Goal: Task Accomplishment & Management: Complete application form

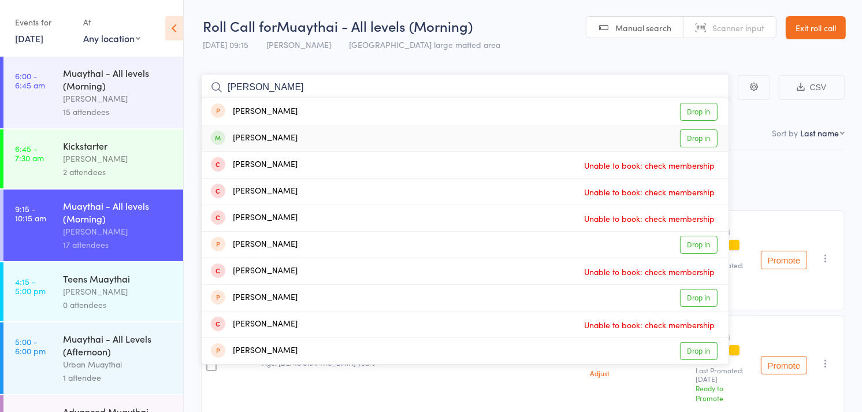
type input "[PERSON_NAME]"
click at [296, 141] on div "Ross Paton Drop in" at bounding box center [465, 138] width 527 height 26
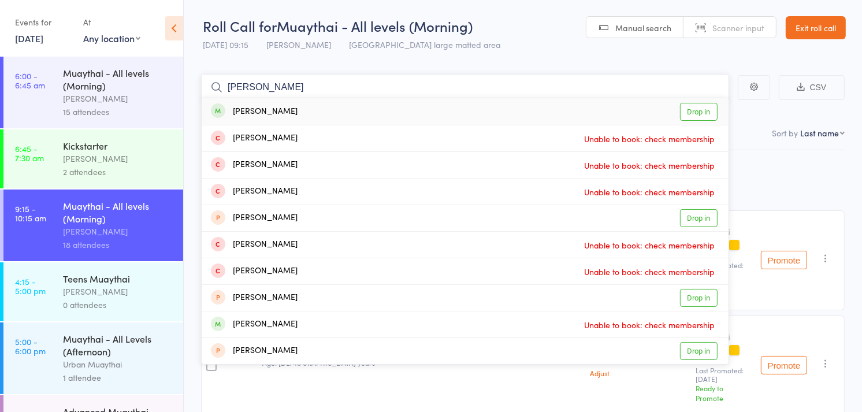
type input "harla"
click at [307, 114] on div "Harlan Norris Drop in" at bounding box center [465, 111] width 527 height 27
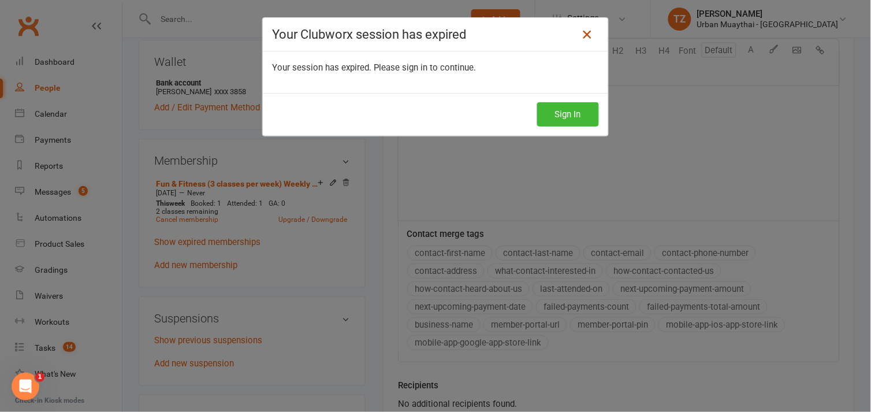
click at [587, 35] on icon at bounding box center [588, 35] width 14 height 14
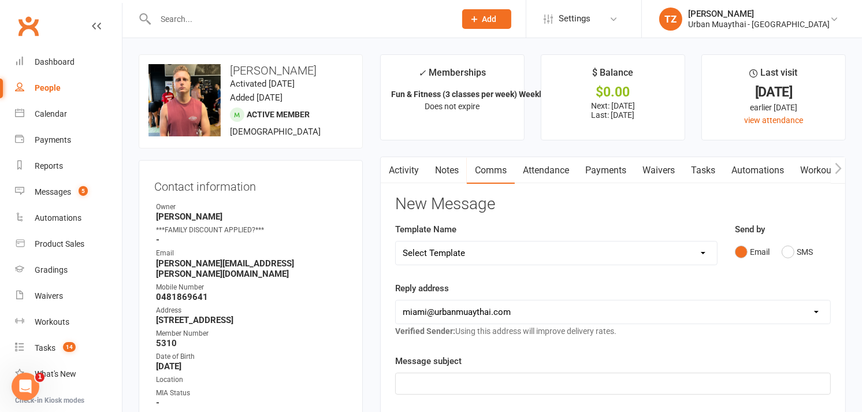
click at [281, 19] on input "text" at bounding box center [299, 19] width 295 height 16
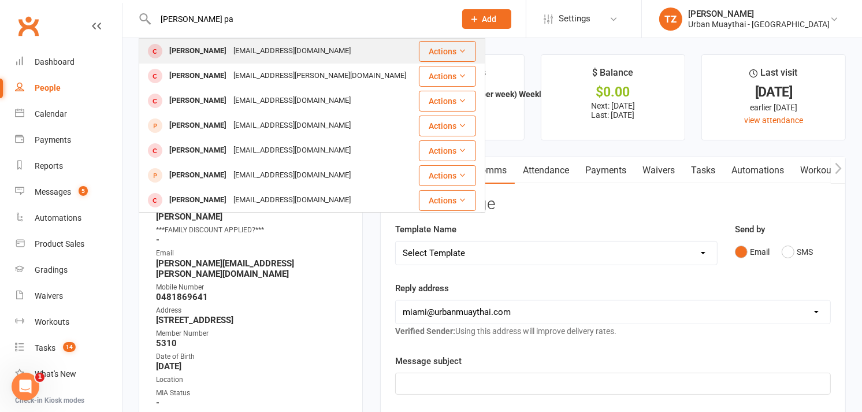
type input "ross pa"
click at [262, 44] on div "Rosspaton1403@gmail.com" at bounding box center [292, 51] width 124 height 17
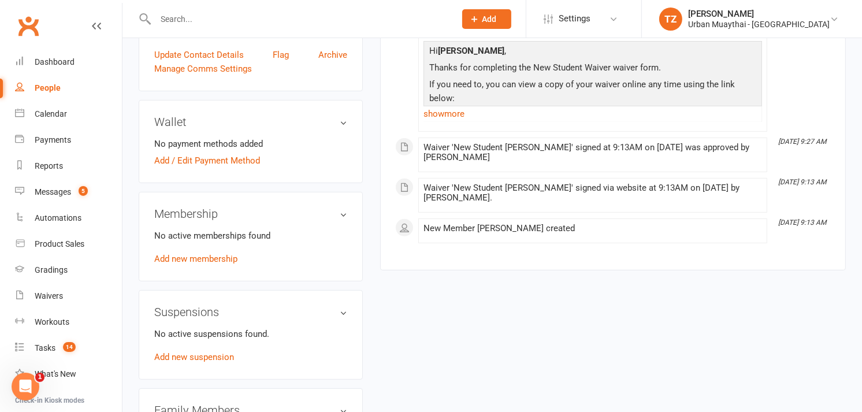
scroll to position [334, 0]
click at [224, 255] on link "Add new membership" at bounding box center [195, 258] width 83 height 10
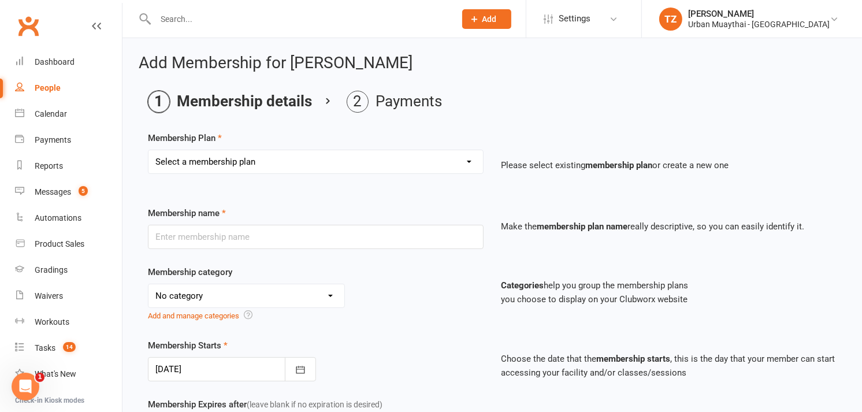
click at [320, 162] on select "Select a membership plan Create new Membership Plan Kickstarter Deposit Acceler…" at bounding box center [315, 161] width 334 height 23
select select "7"
click at [148, 150] on select "Select a membership plan Create new Membership Plan Kickstarter Deposit Acceler…" at bounding box center [315, 161] width 334 height 23
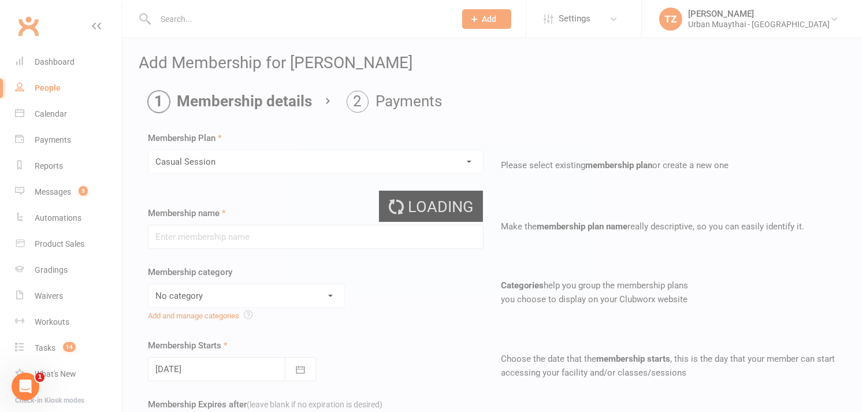
type input "Casual Session"
select select "2"
type input "1"
select select "0"
type input "1"
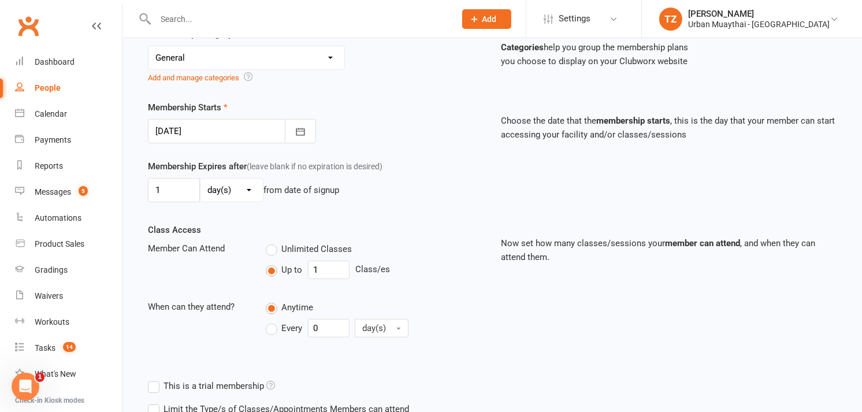
scroll to position [345, 0]
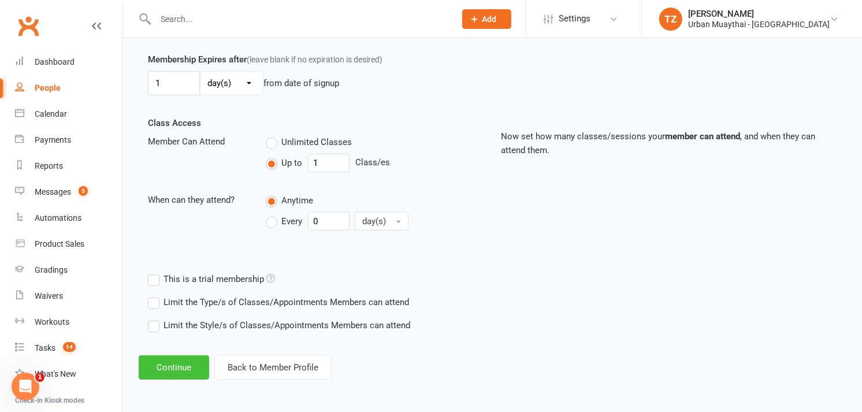
click at [177, 363] on button "Continue" at bounding box center [174, 367] width 70 height 24
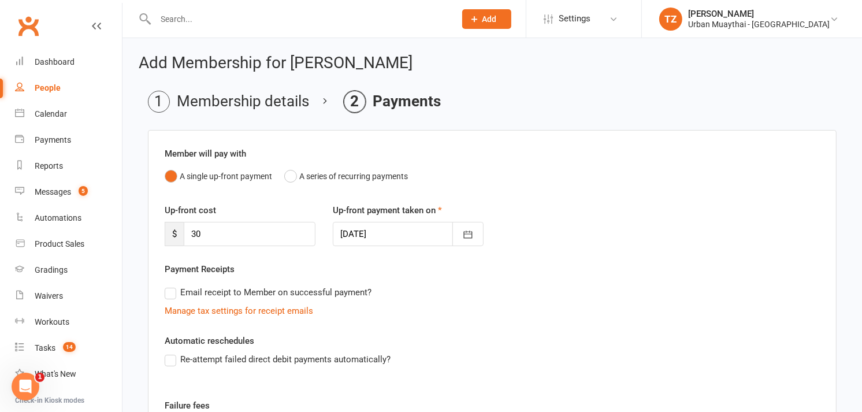
scroll to position [217, 0]
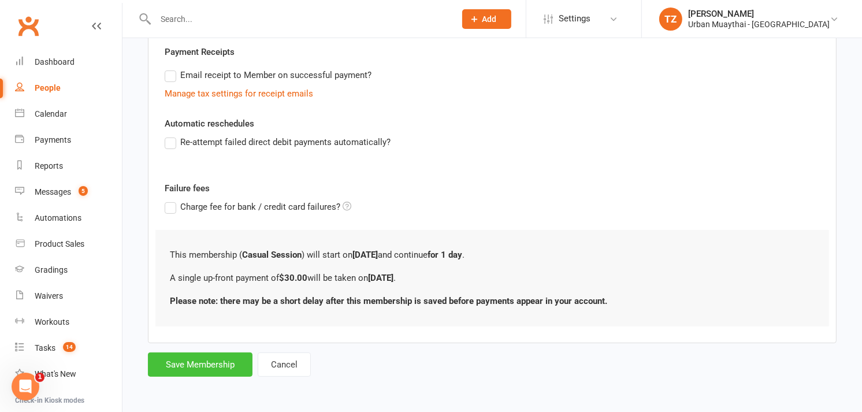
click at [217, 371] on button "Save Membership" at bounding box center [200, 364] width 105 height 24
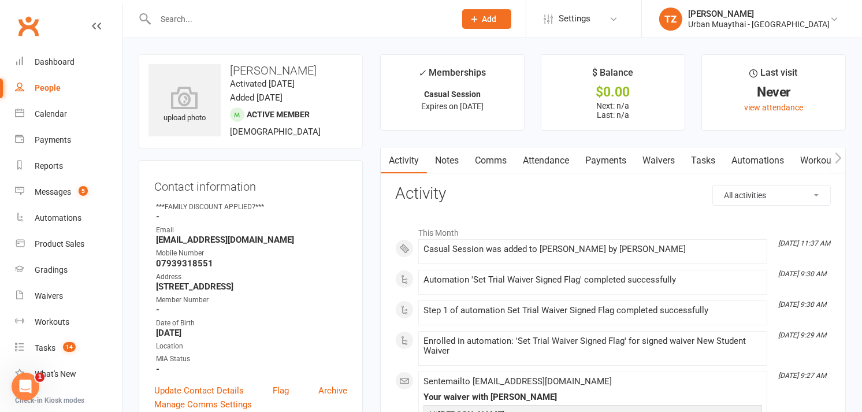
click at [608, 162] on link "Payments" at bounding box center [605, 160] width 57 height 27
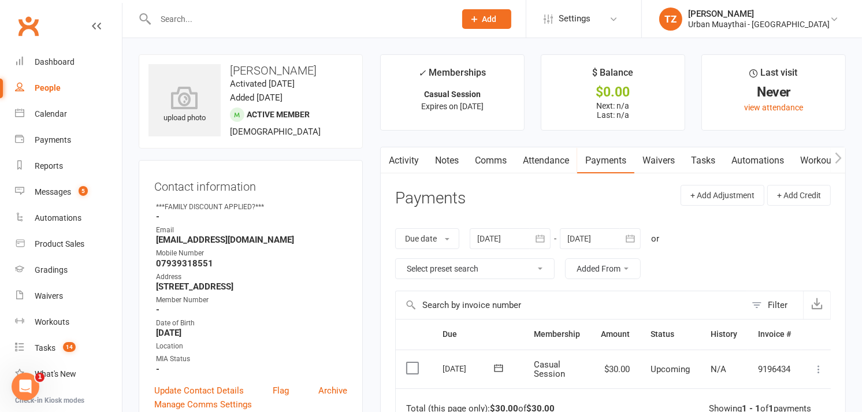
click at [817, 371] on icon at bounding box center [819, 369] width 12 height 12
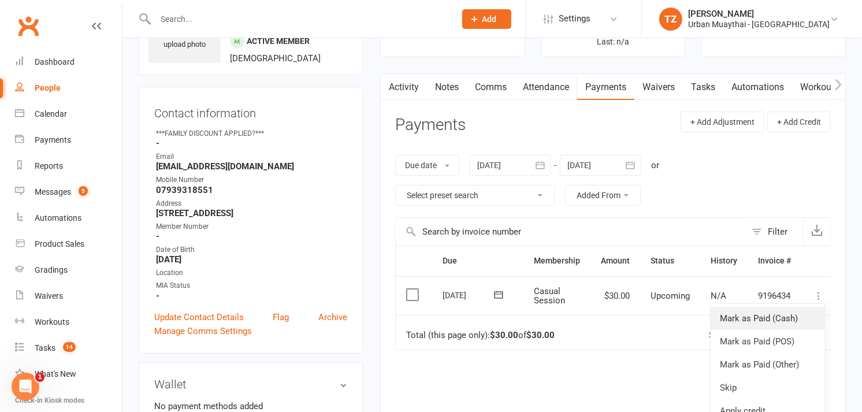
scroll to position [74, 0]
click at [791, 344] on link "Mark as Paid (POS)" at bounding box center [768, 340] width 114 height 23
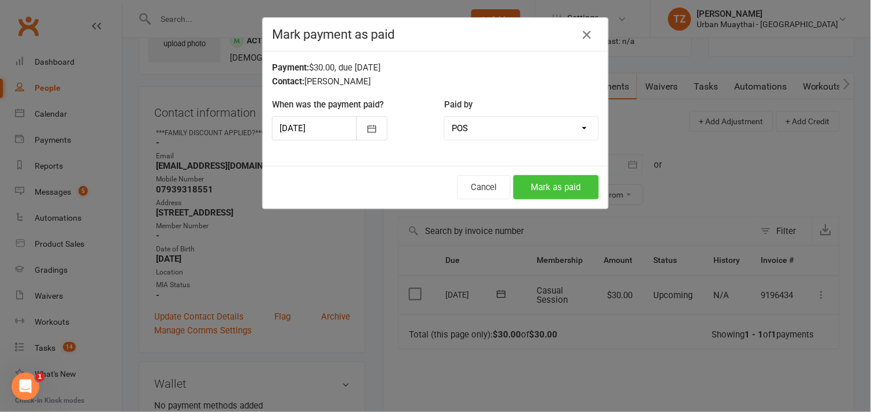
click at [549, 186] on button "Mark as paid" at bounding box center [557, 187] width 86 height 24
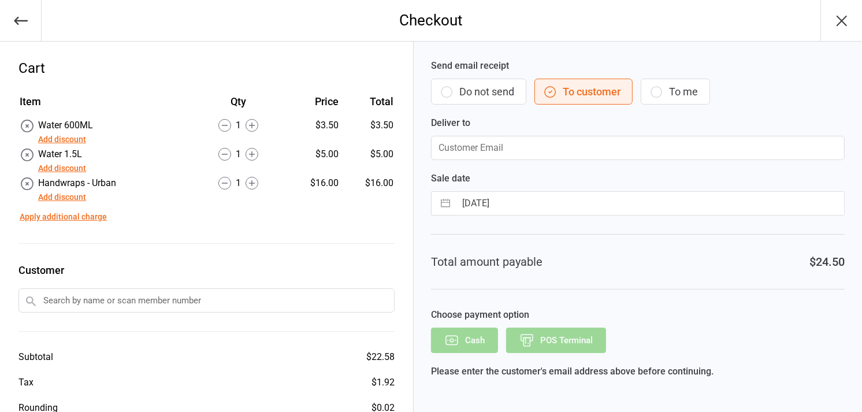
click at [503, 95] on button "Do not send" at bounding box center [478, 92] width 95 height 26
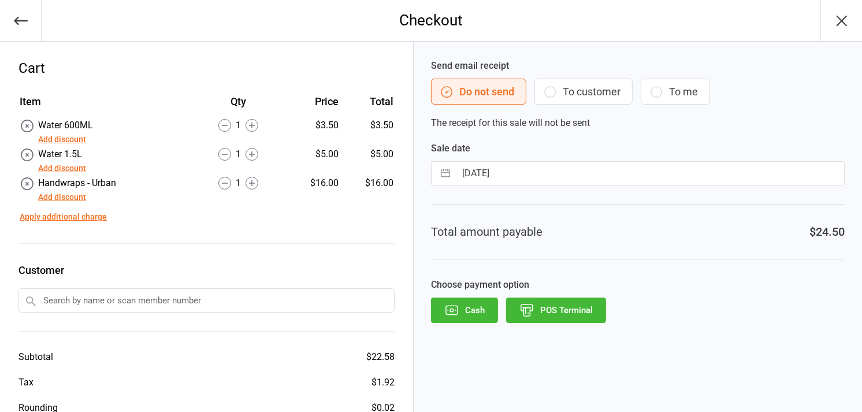
click at [548, 305] on button "POS Terminal" at bounding box center [556, 310] width 100 height 25
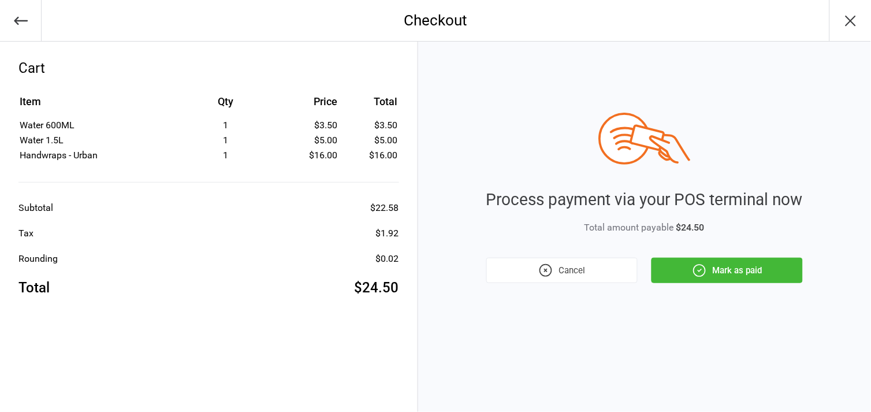
click at [702, 268] on icon "button" at bounding box center [699, 270] width 15 height 15
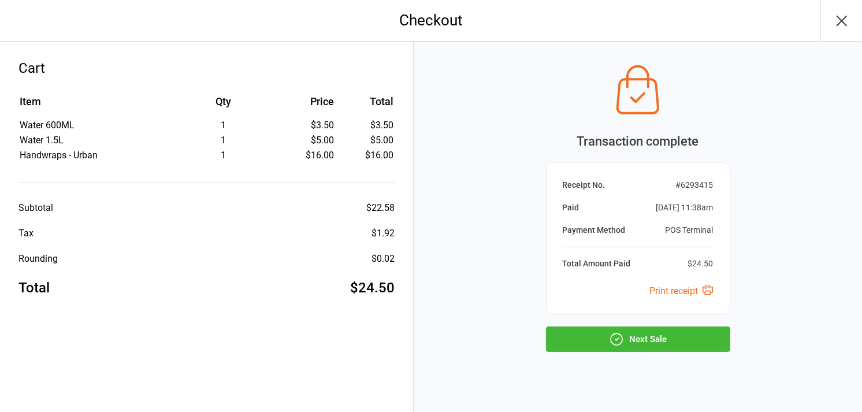
click at [651, 339] on button "Next Sale" at bounding box center [638, 338] width 184 height 25
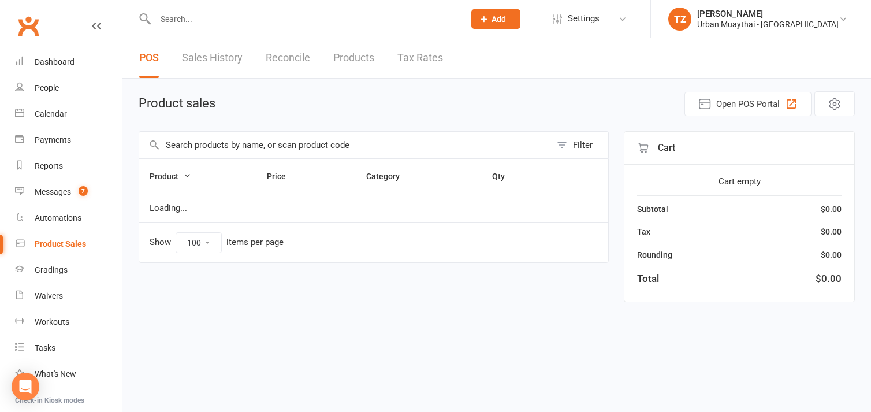
select select "100"
